Goal: Task Accomplishment & Management: Complete application form

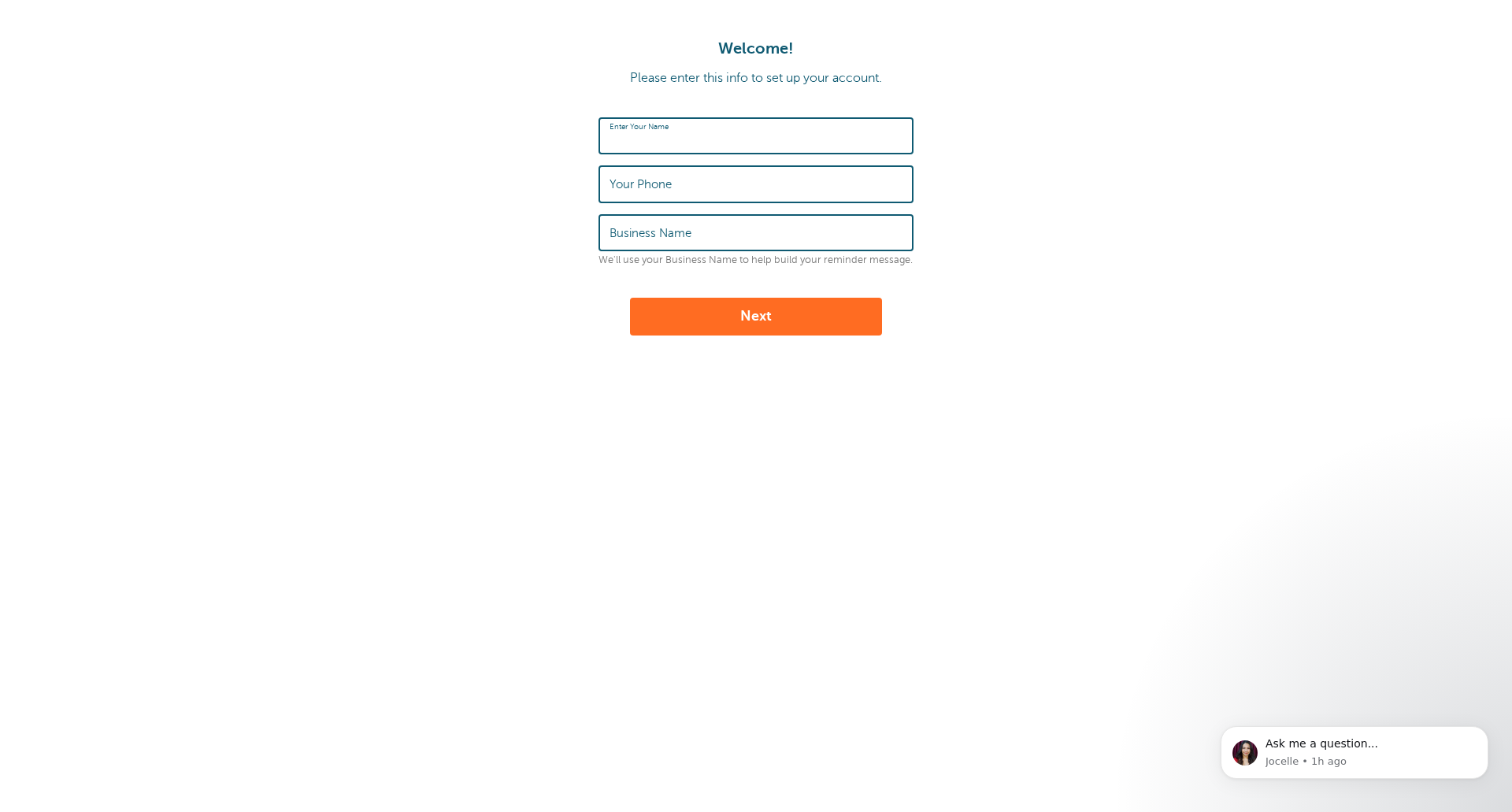
click at [718, 139] on input "Enter Your Name" at bounding box center [756, 136] width 293 height 34
type input "John Kinney"
click at [788, 186] on input "Your Phone" at bounding box center [756, 184] width 293 height 34
type input "2314996265"
click at [745, 227] on input "Business Name" at bounding box center [756, 233] width 293 height 34
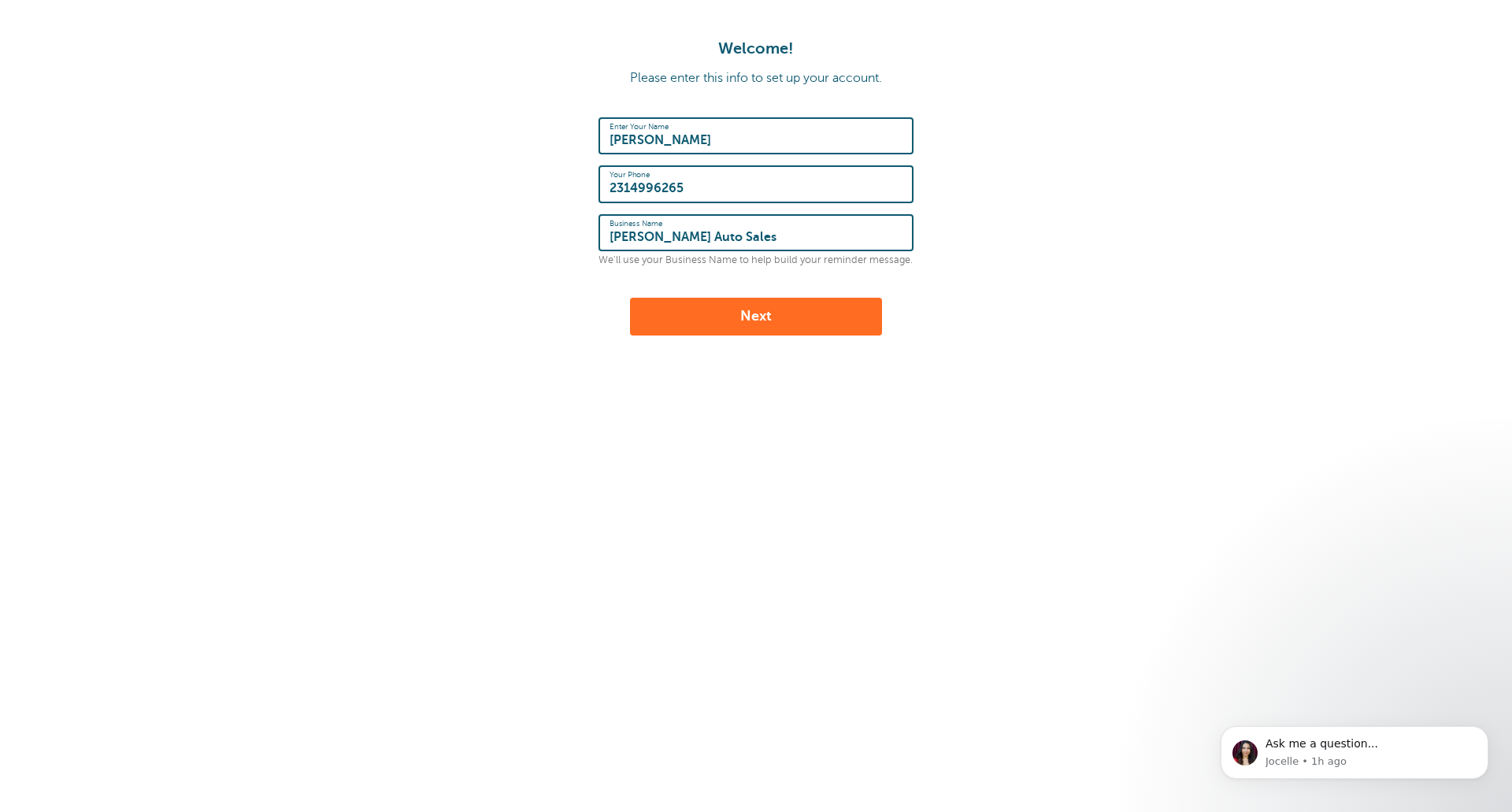
type input "Boardman Auto Sales"
click at [814, 328] on button "Next" at bounding box center [755, 316] width 252 height 38
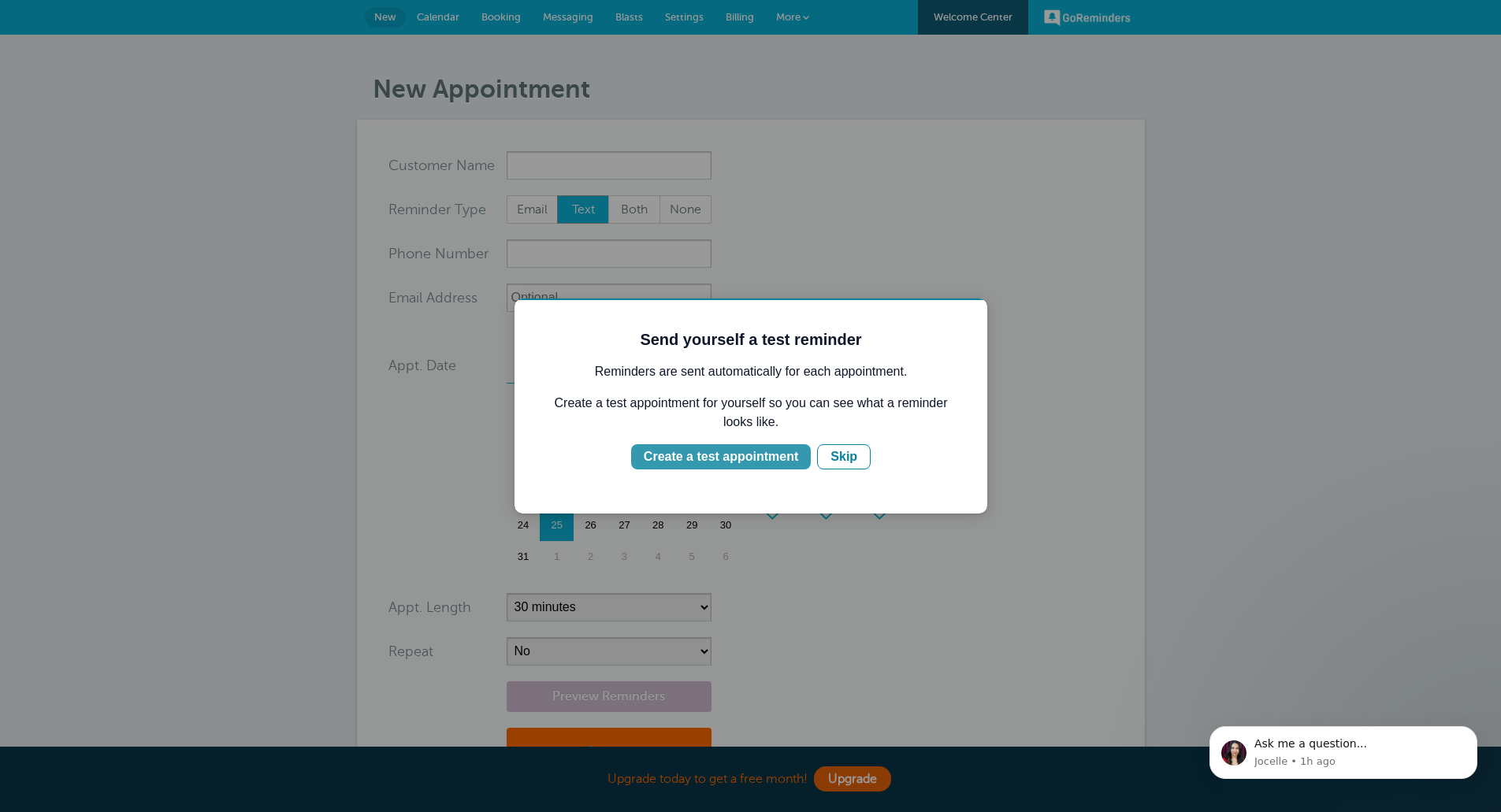
click at [717, 463] on div "Create a test appointment" at bounding box center [721, 457] width 154 height 19
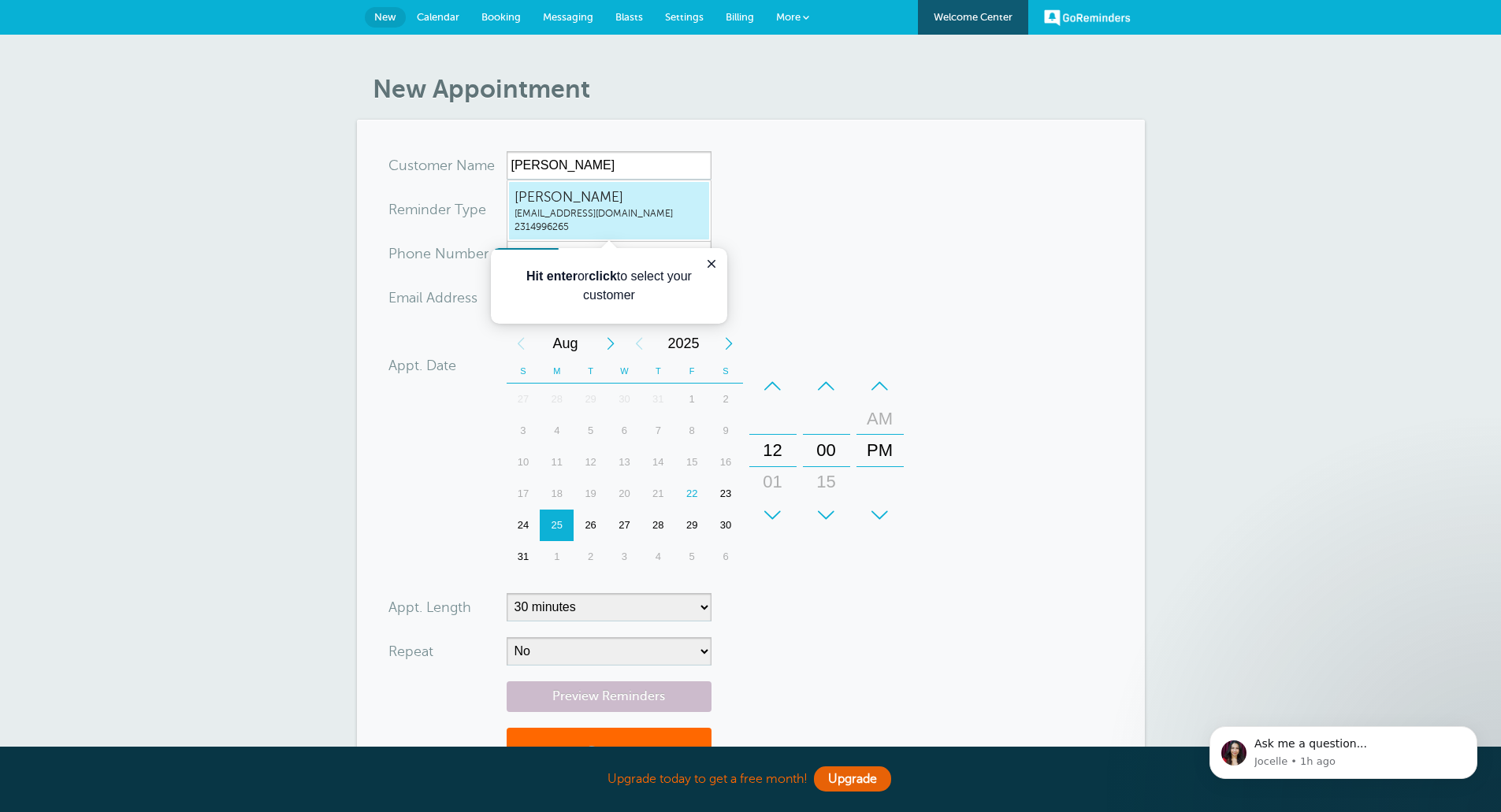
type input "JohnKinneysales@boardmanauto.com2314996265"
type input "John Kinney"
type input "2314996265"
type input "sales@boardmanauto.com"
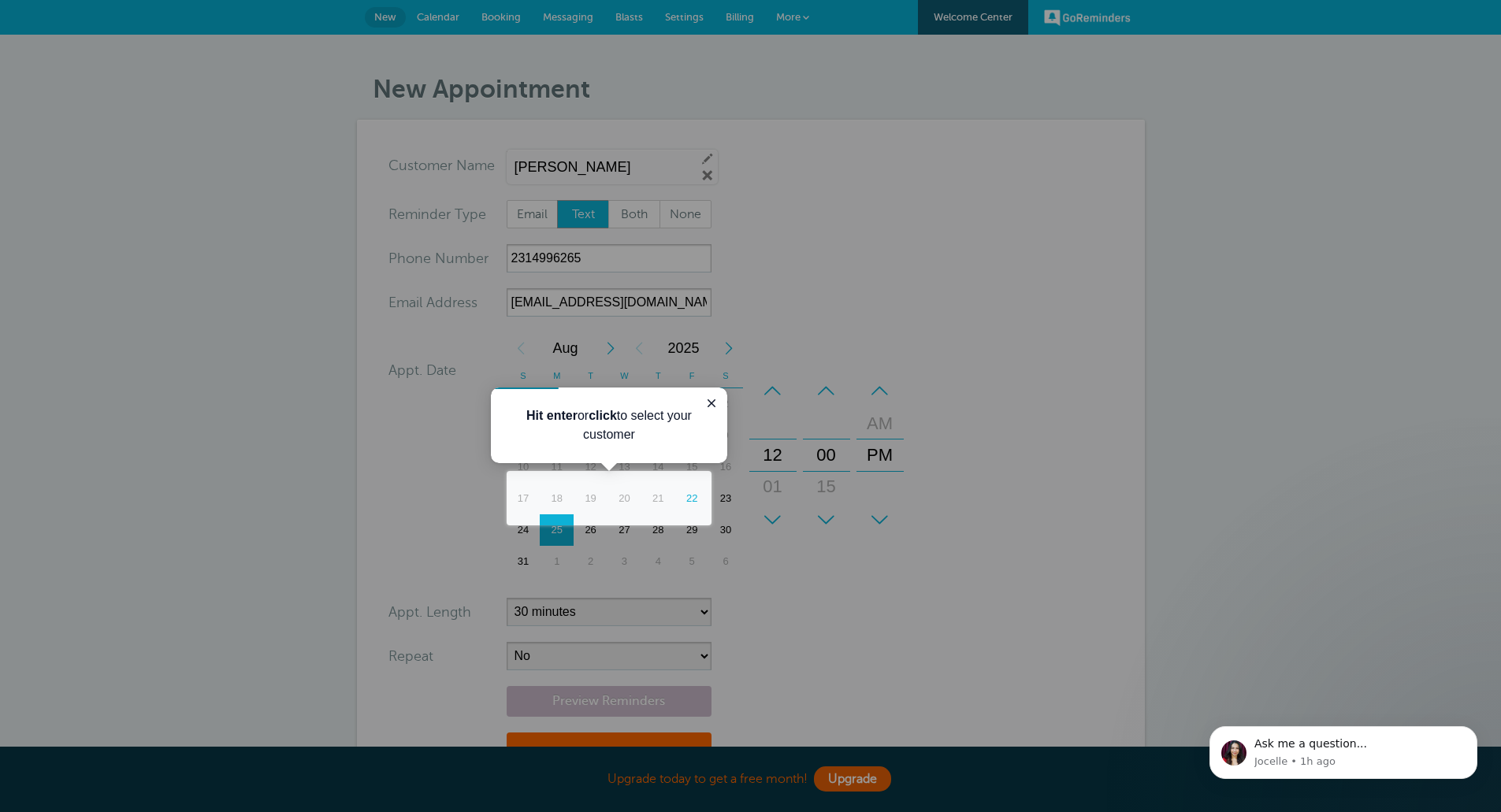
scroll to position [261, 0]
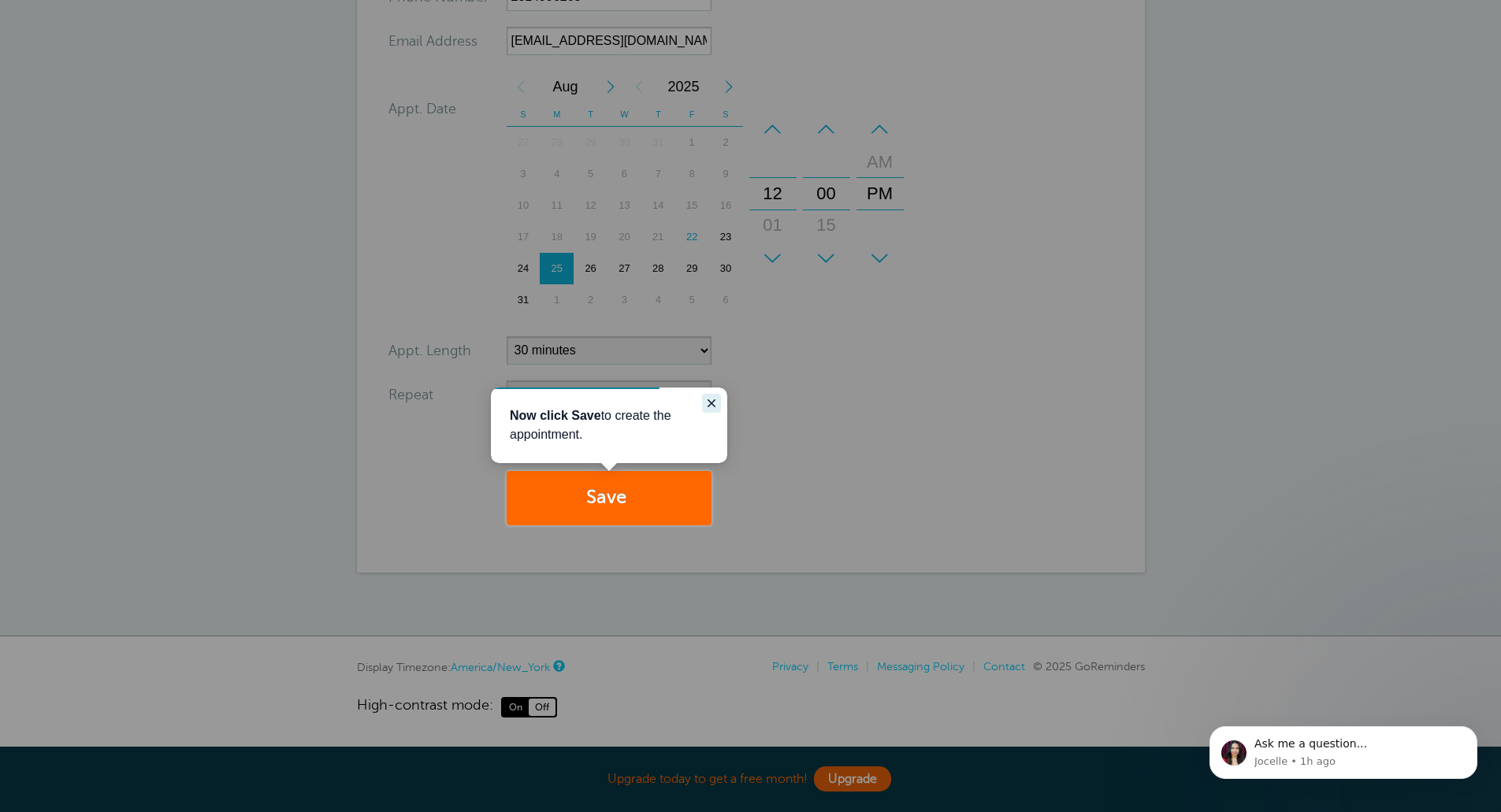
click at [716, 405] on icon "Close guide" at bounding box center [711, 403] width 13 height 13
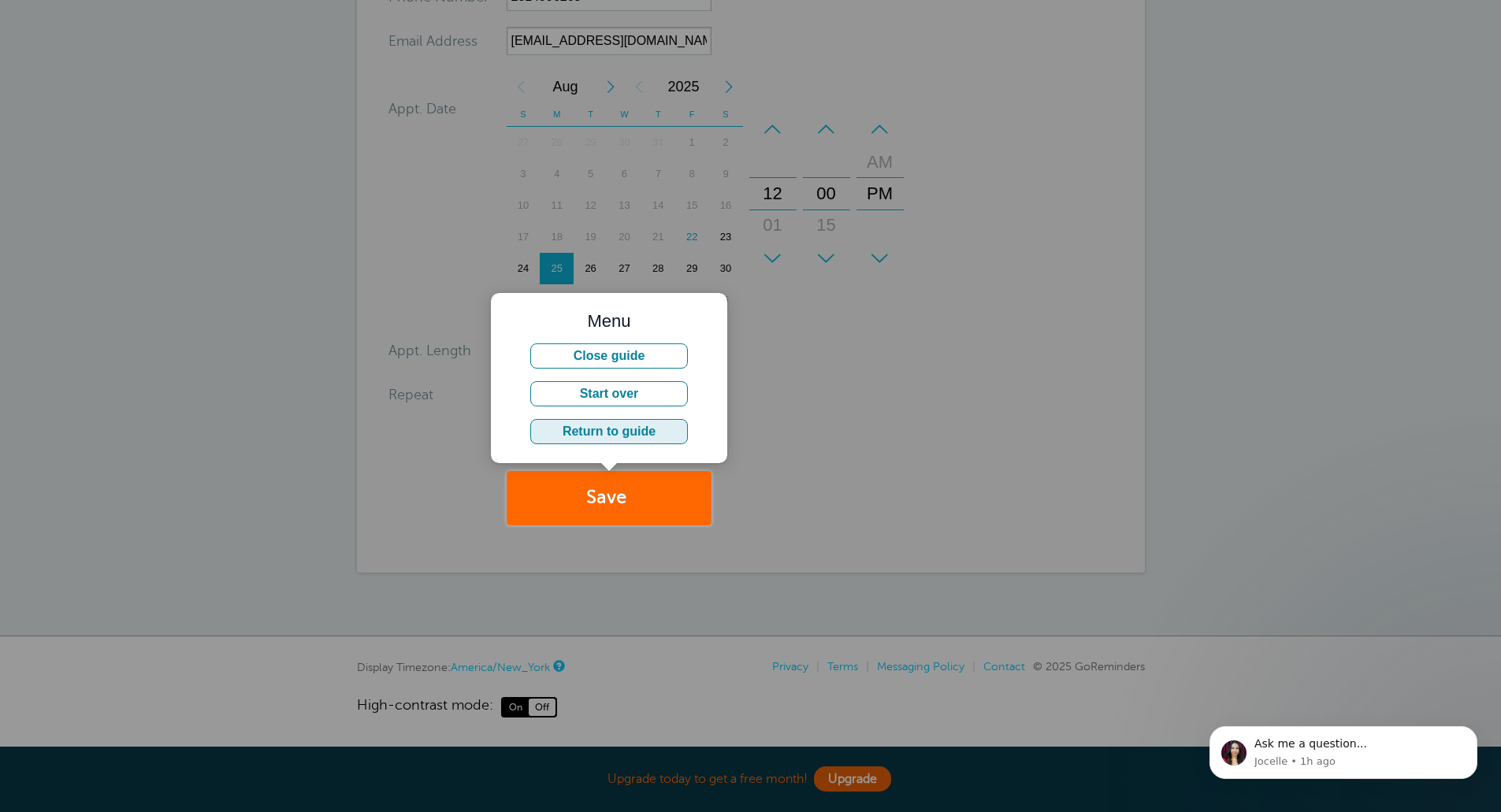
click at [640, 436] on button "Return to guide" at bounding box center [609, 431] width 158 height 25
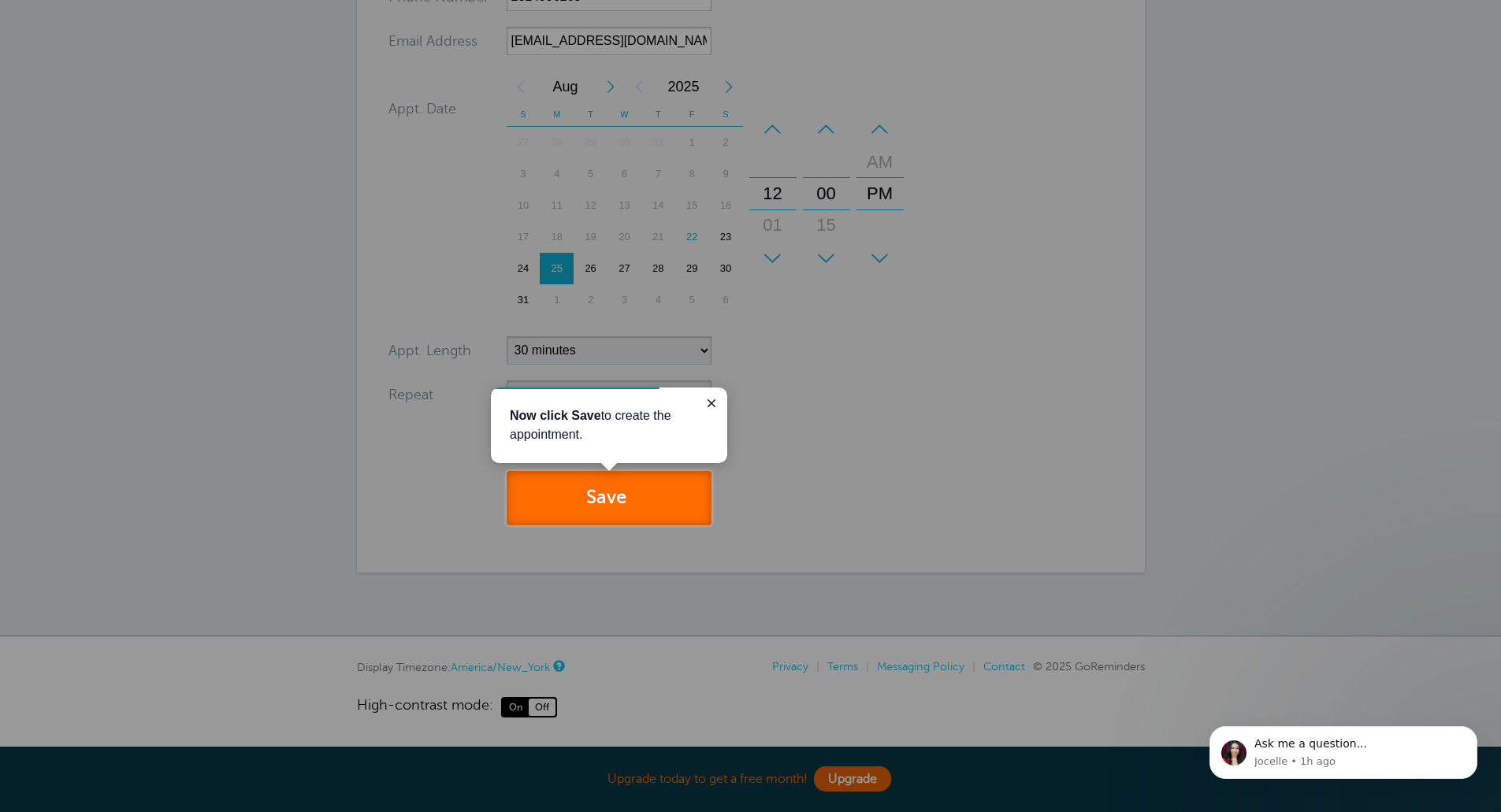
click at [632, 511] on button "Save" at bounding box center [609, 498] width 205 height 54
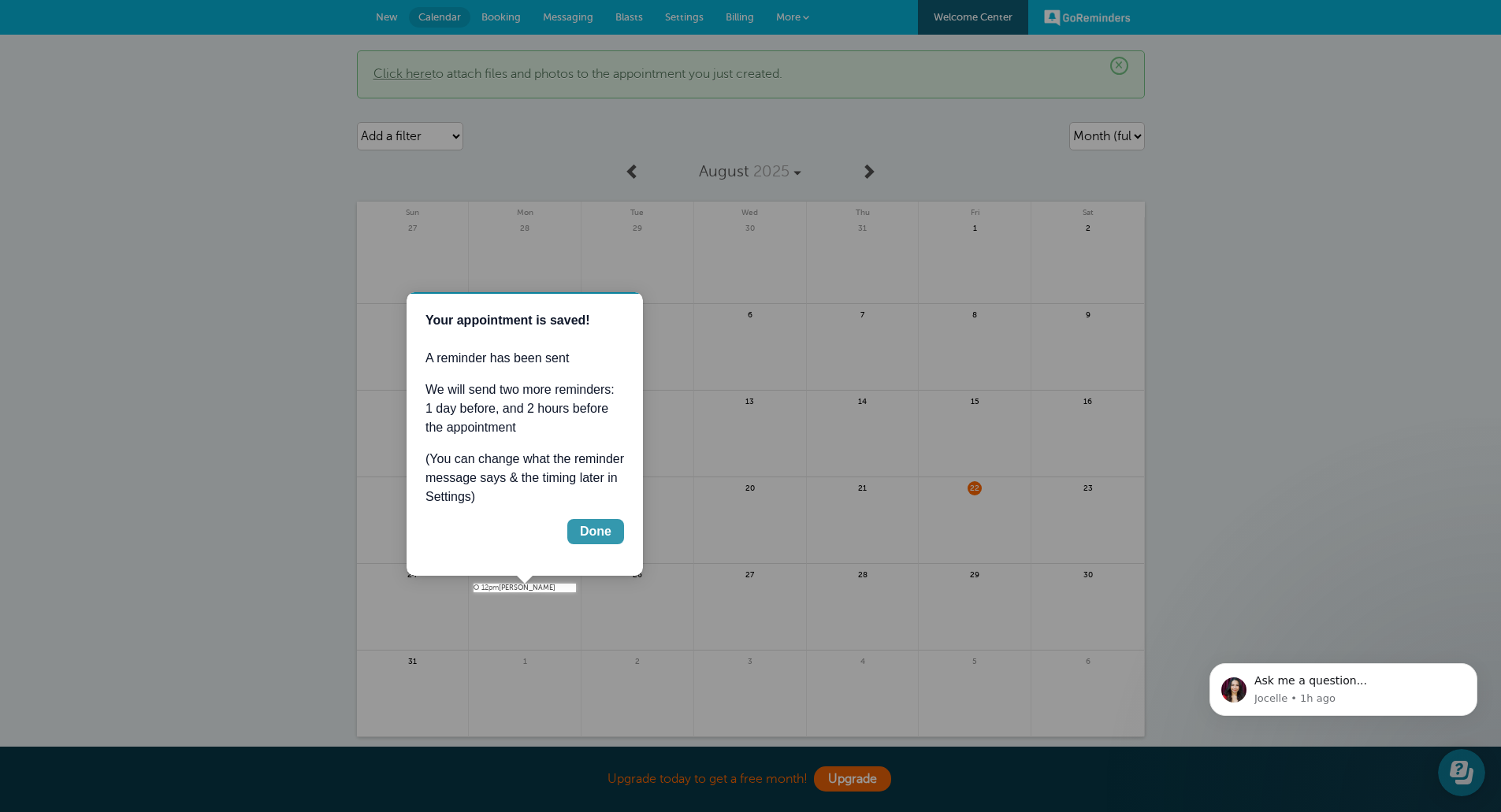
click at [599, 526] on div "Done" at bounding box center [595, 531] width 31 height 19
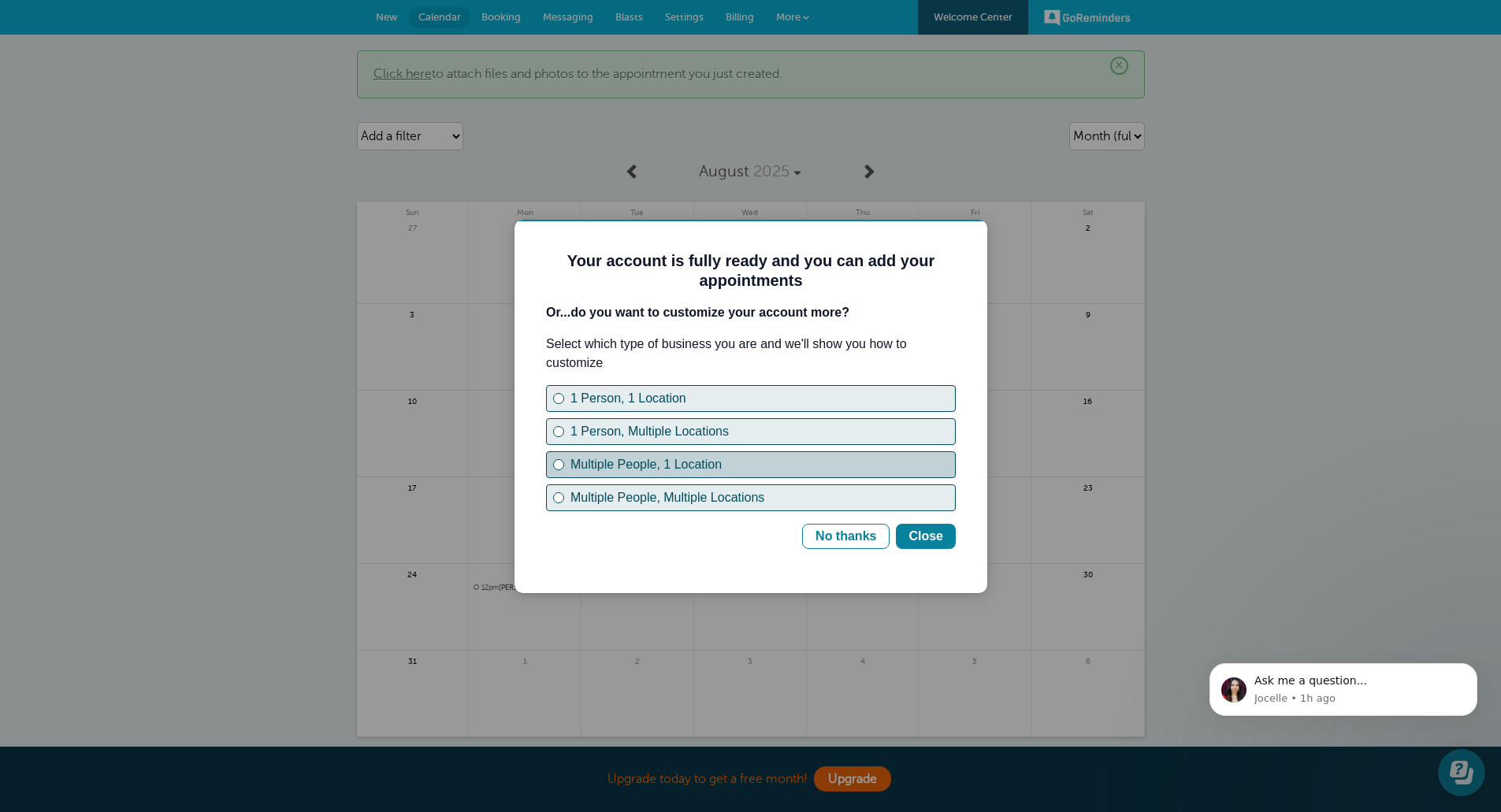
click at [561, 463] on div "Multiple People, 1 Location" at bounding box center [558, 464] width 6 height 6
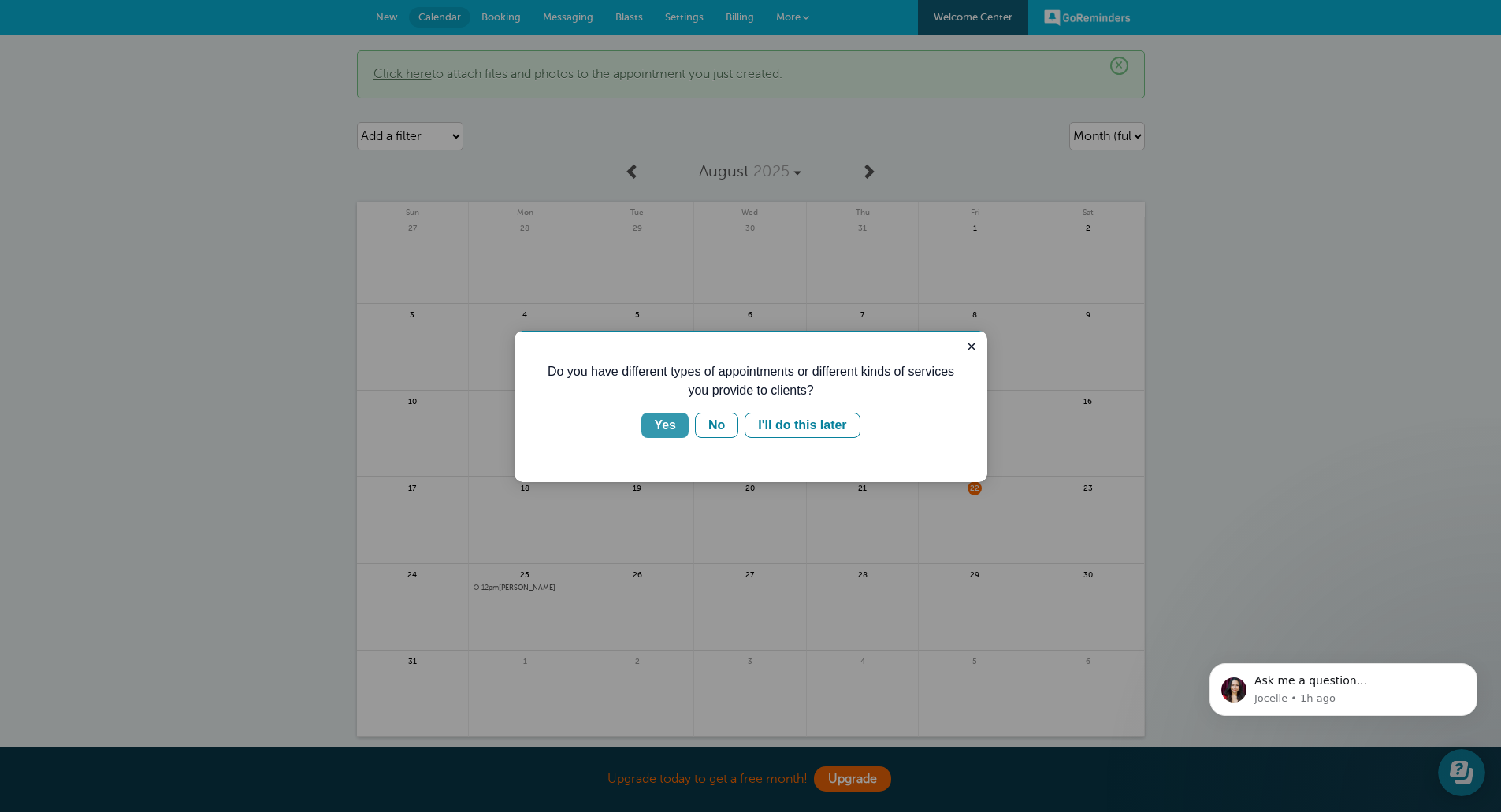
click at [666, 429] on div "Yes" at bounding box center [665, 425] width 22 height 19
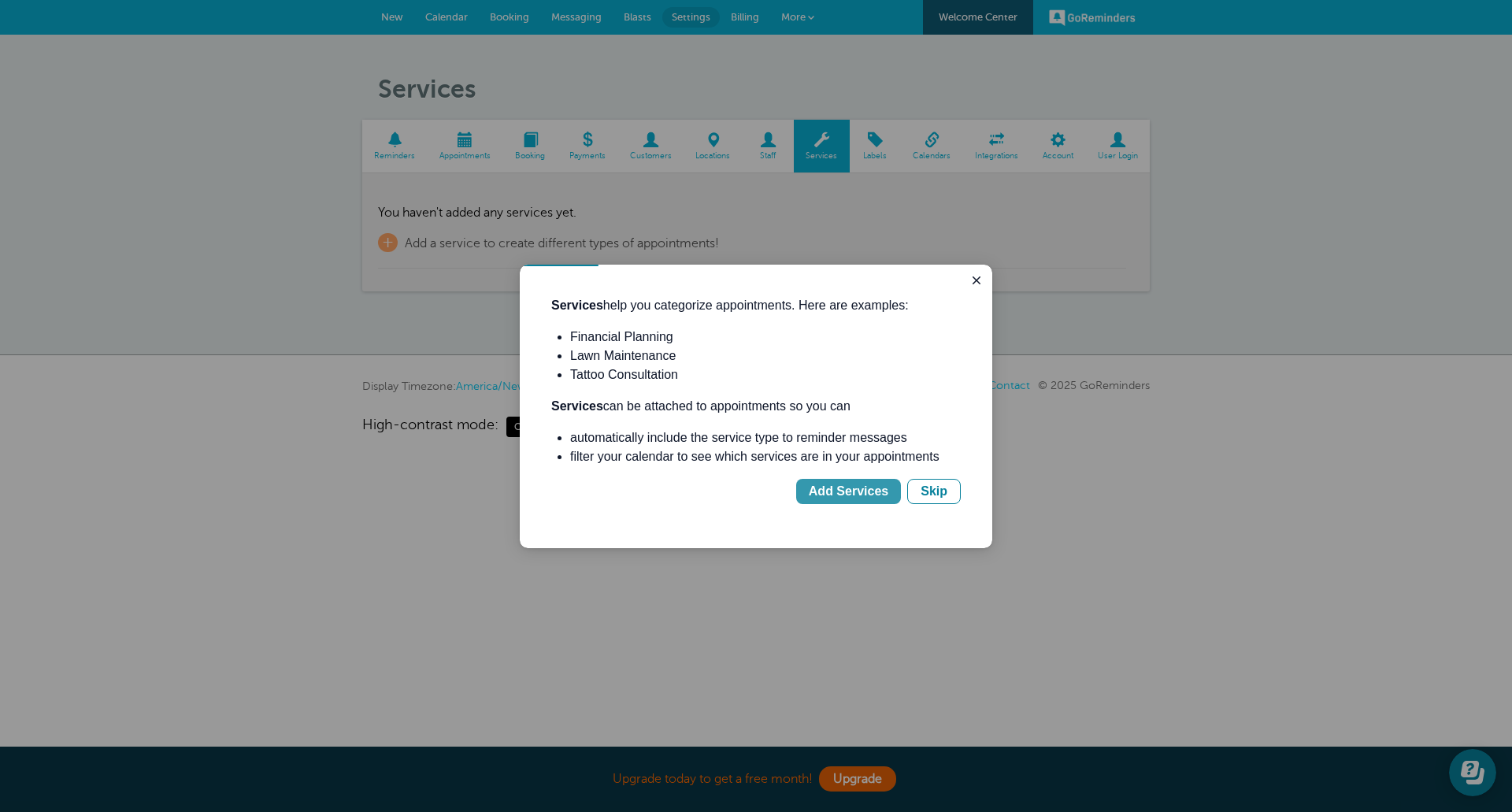
click at [825, 497] on div "Add Services" at bounding box center [848, 492] width 80 height 19
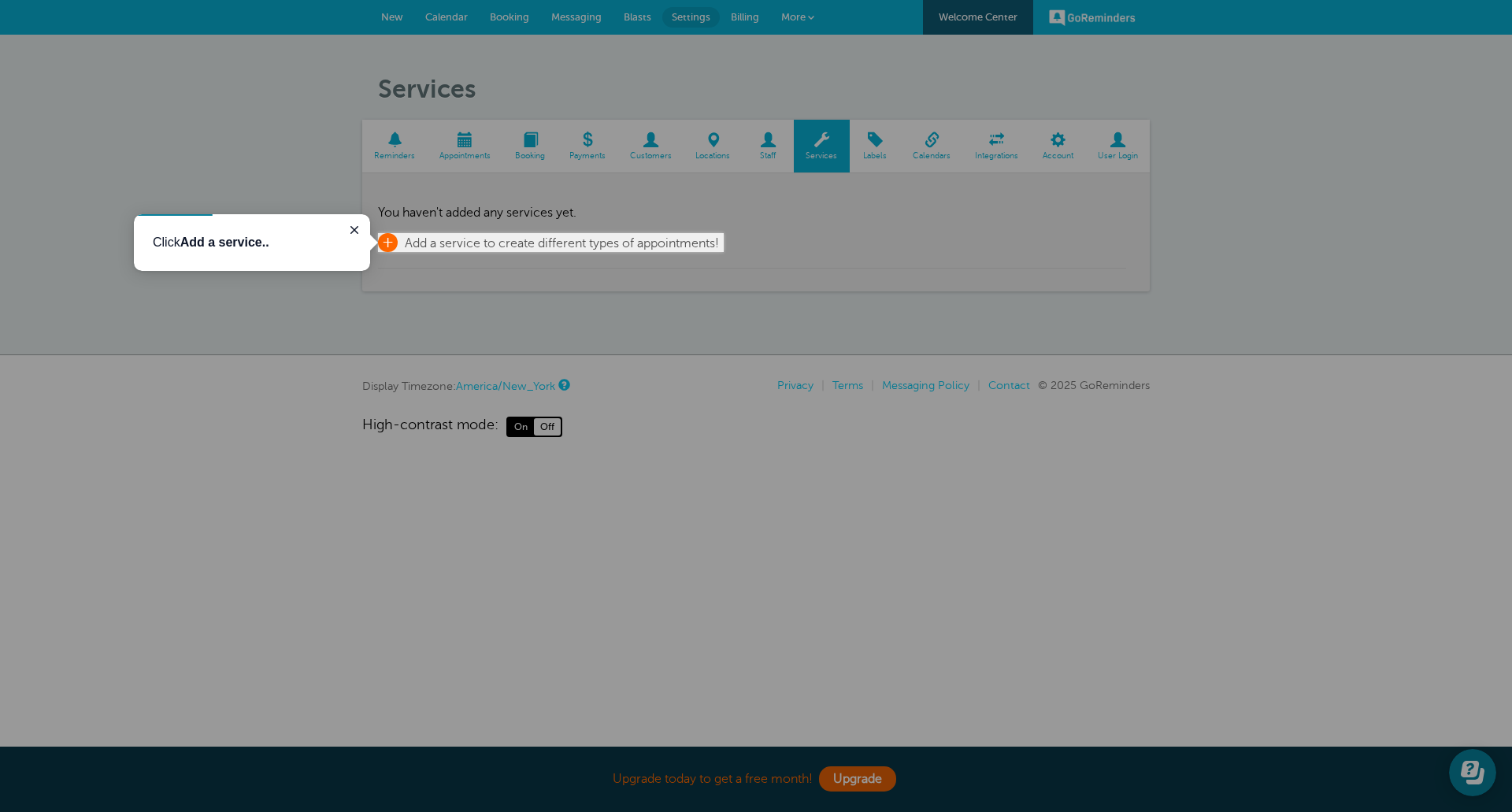
click at [396, 240] on span "+" at bounding box center [387, 242] width 19 height 19
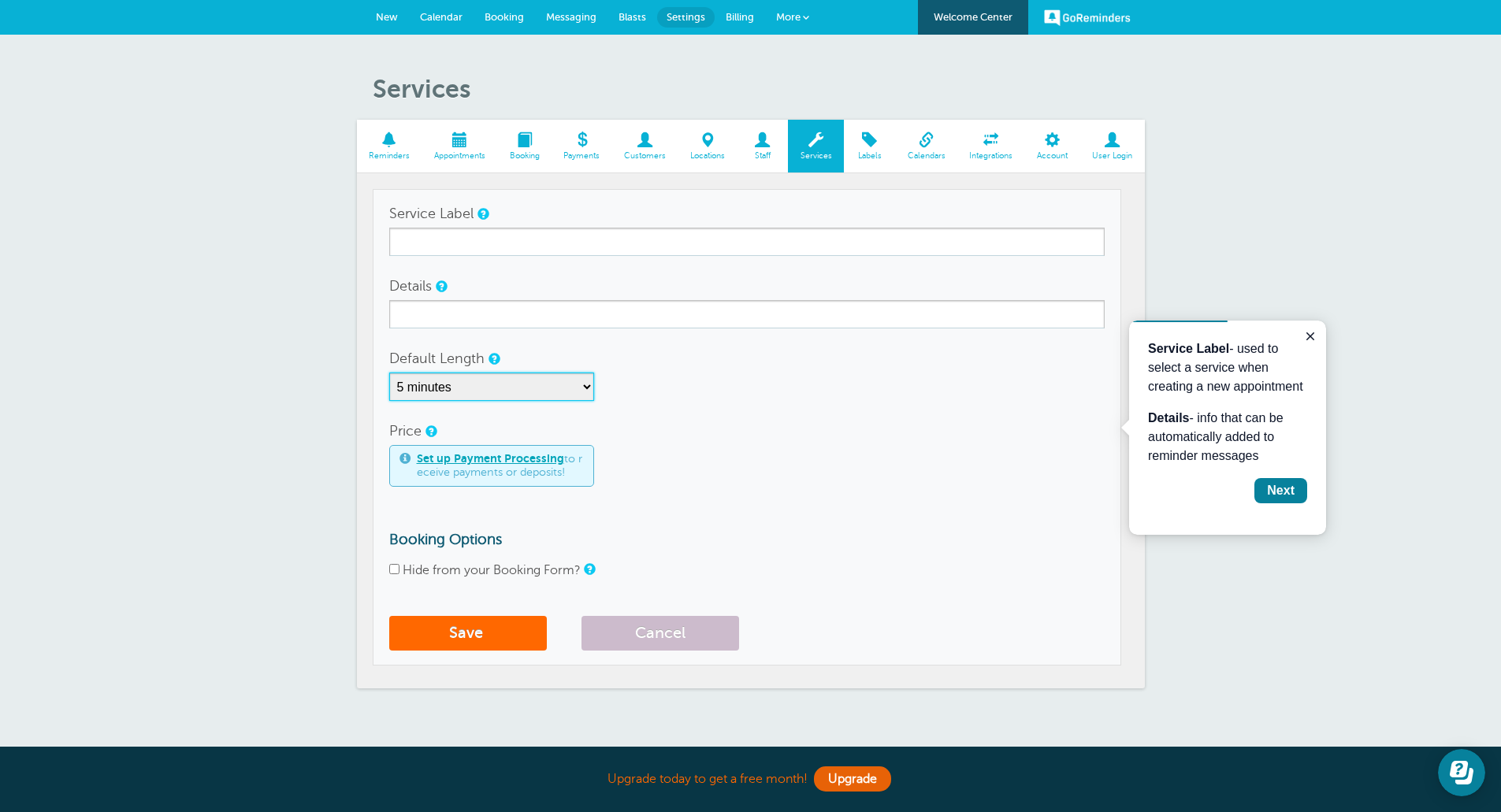
click at [587, 387] on select "5 minutes 10 minutes 15 minutes 20 minutes 25 minutes 30 minutes 35 minutes 40 …" at bounding box center [492, 386] width 205 height 28
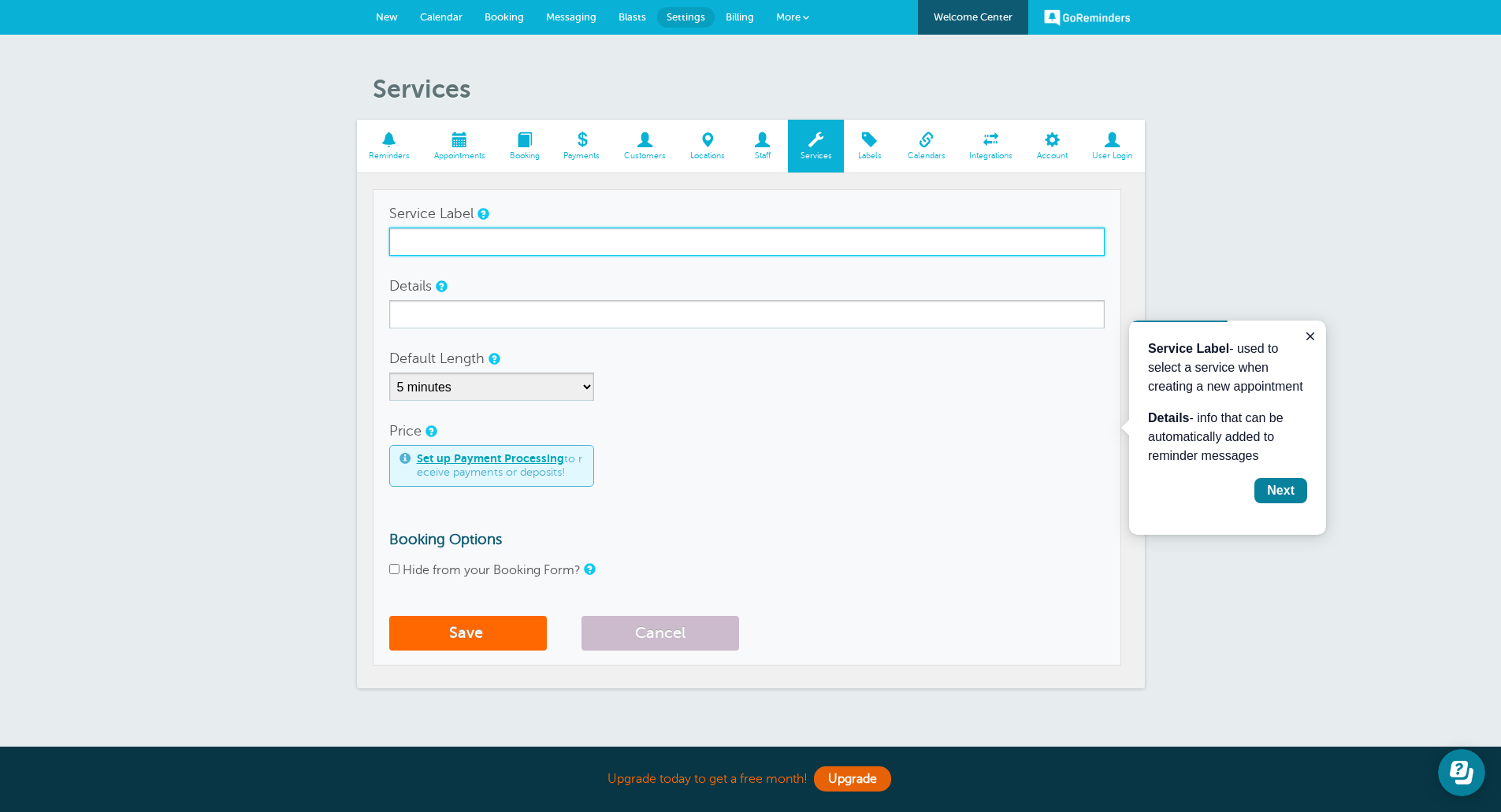
click at [486, 243] on input "Service Label" at bounding box center [747, 241] width 716 height 28
type input "Full Detail"
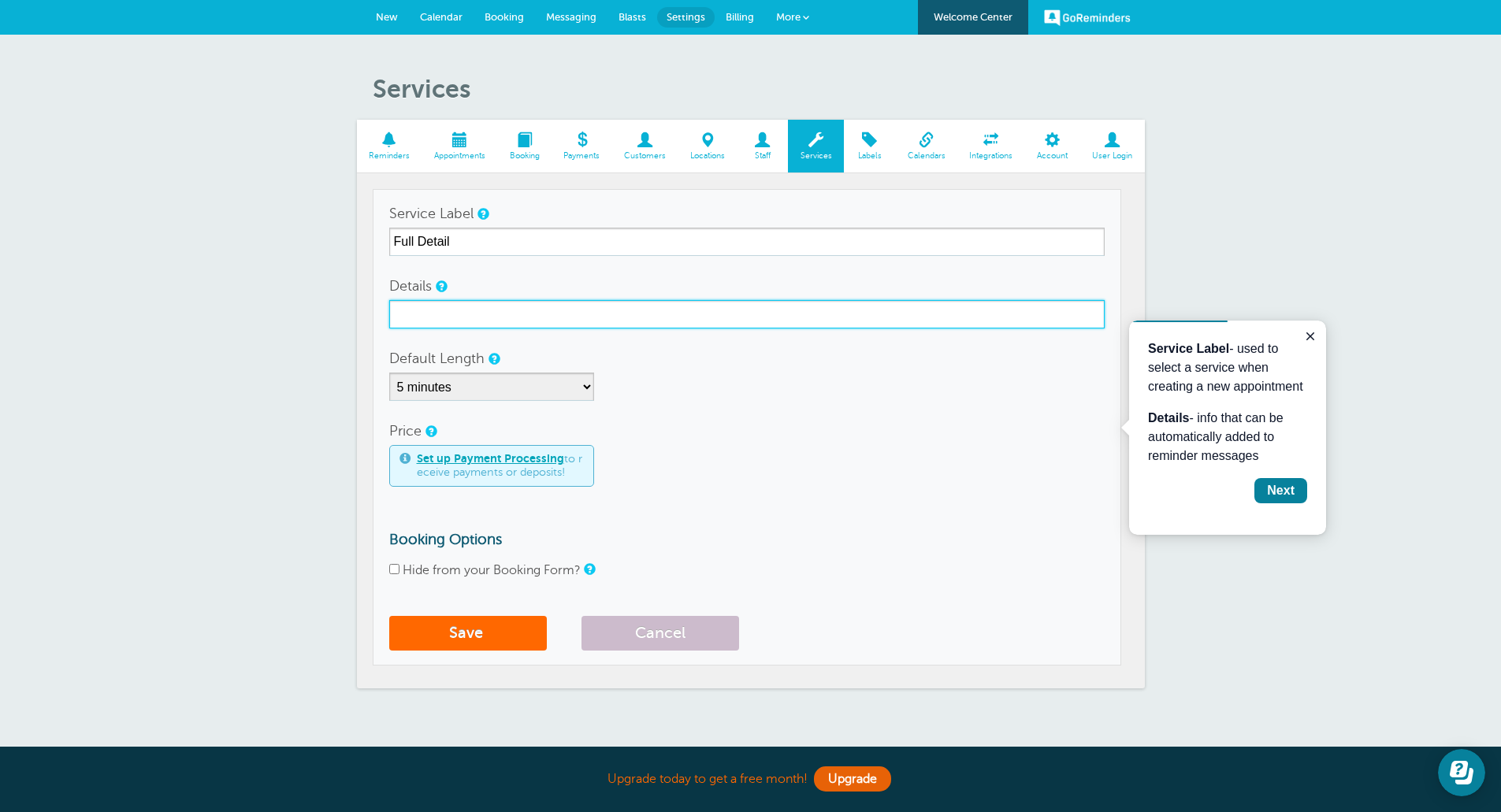
click at [449, 314] on input "Details" at bounding box center [747, 314] width 716 height 28
type input "Full Automotive Detail"
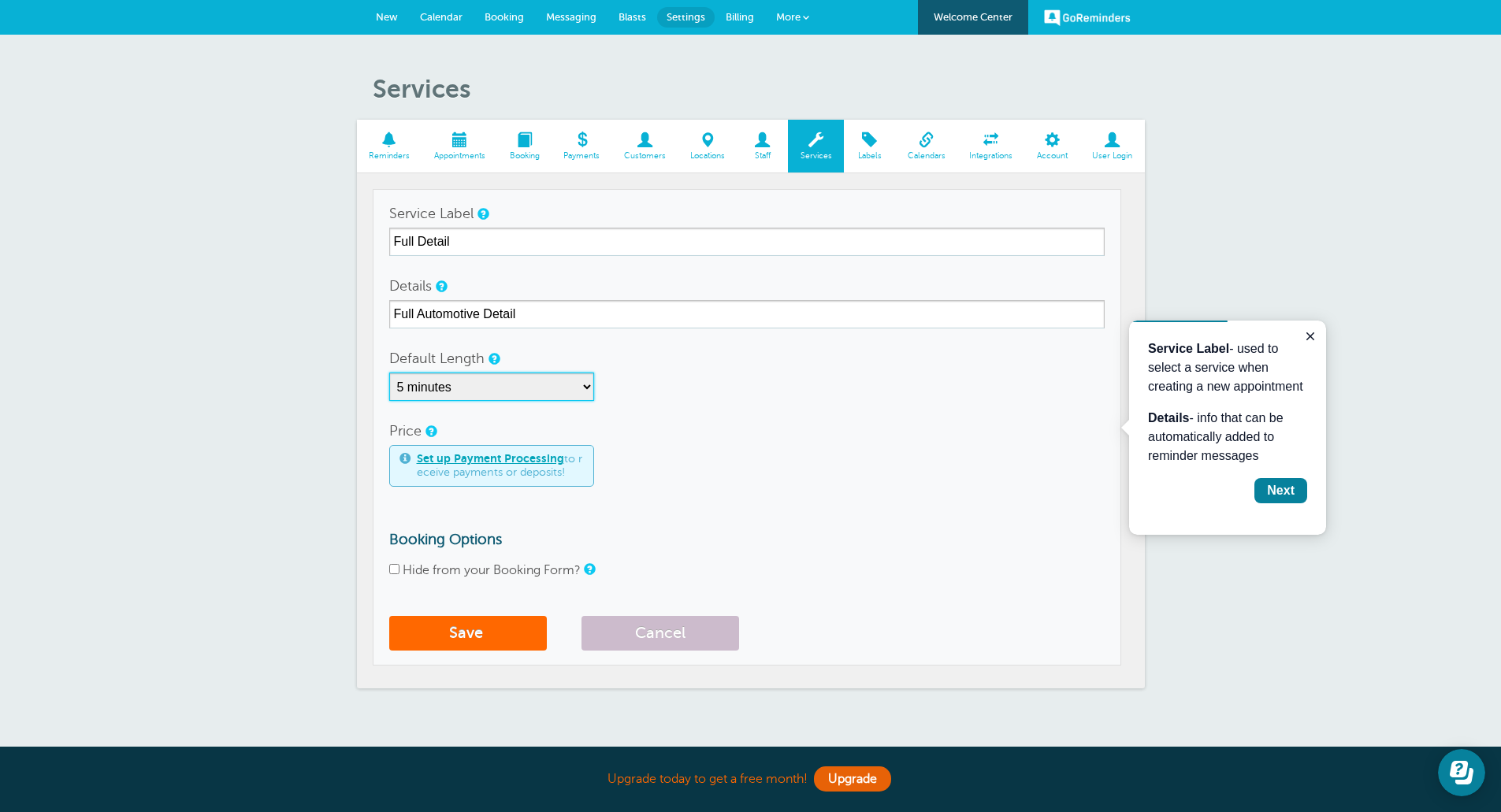
click at [519, 391] on select "5 minutes 10 minutes 15 minutes 20 minutes 25 minutes 30 minutes 35 minutes 40 …" at bounding box center [492, 386] width 205 height 28
click at [631, 378] on div "5 minutes 10 minutes 15 minutes 20 minutes 25 minutes 30 minutes 35 minutes 40 …" at bounding box center [747, 386] width 716 height 28
